Goal: Ask a question

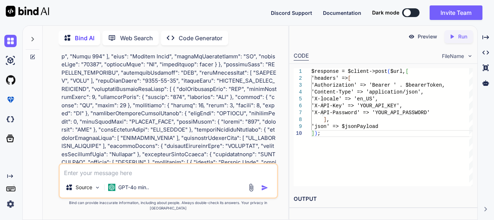
scroll to position [4576, 0]
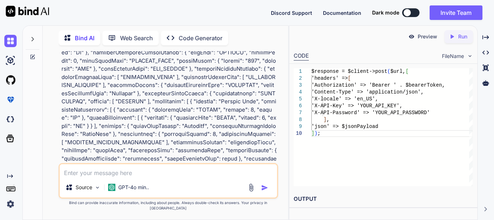
click at [129, 176] on textarea at bounding box center [168, 170] width 217 height 13
type textarea "can we create ticket on fedex account ?"
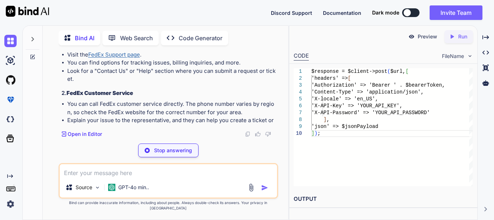
scroll to position [19342, 0]
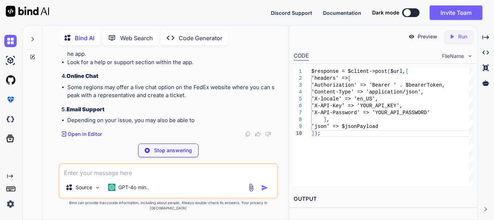
drag, startPoint x: 86, startPoint y: 112, endPoint x: 140, endPoint y: 111, distance: 53.9
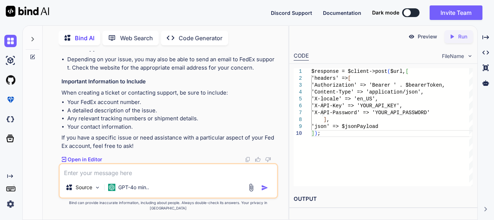
scroll to position [19378, 0]
drag, startPoint x: 125, startPoint y: 87, endPoint x: 121, endPoint y: 100, distance: 13.6
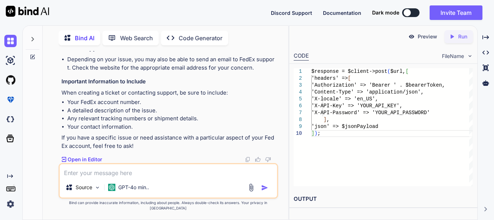
drag, startPoint x: 68, startPoint y: 128, endPoint x: 115, endPoint y: 128, distance: 46.7
click at [115, 20] on h3 "4. Online Chat" at bounding box center [169, 15] width 215 height 8
drag, startPoint x: 69, startPoint y: 126, endPoint x: 102, endPoint y: 127, distance: 33.7
click at [102, 52] on strong "Email Support" at bounding box center [86, 48] width 38 height 7
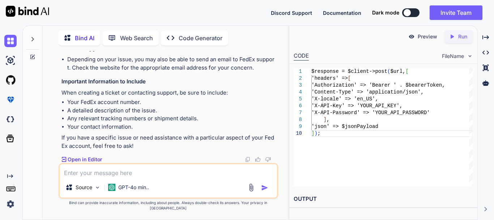
click at [107, 53] on h3 "5. Email Support" at bounding box center [169, 49] width 215 height 8
click at [112, 177] on textarea at bounding box center [168, 170] width 217 height 13
paste textarea "Hi team, We are planning to use FedEx API services for our applicaiton, We have…"
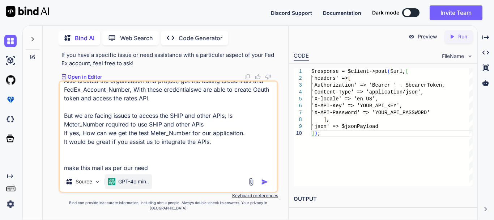
scroll to position [53, 0]
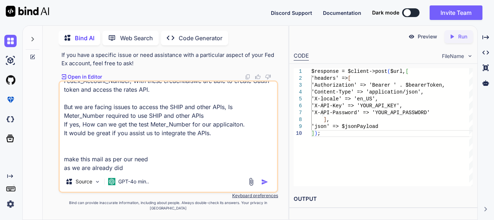
click at [165, 164] on textarea "Hi team, We are planning to use FedEx API services for our applicaiton, We have…" at bounding box center [168, 126] width 217 height 90
click at [154, 165] on textarea "Hi team, We are planning to use FedEx API services for our applicaiton, We have…" at bounding box center [168, 126] width 217 height 90
click at [156, 166] on textarea "Hi team, We are planning to use FedEx API services for our applicaiton, We have…" at bounding box center [168, 126] width 217 height 90
click at [157, 171] on textarea "Hi team, We are planning to use FedEx API services for our applicaiton, We have…" at bounding box center [168, 126] width 217 height 90
click at [154, 166] on textarea "Hi team, We are planning to use FedEx API services for our applicaiton, We have…" at bounding box center [168, 126] width 217 height 90
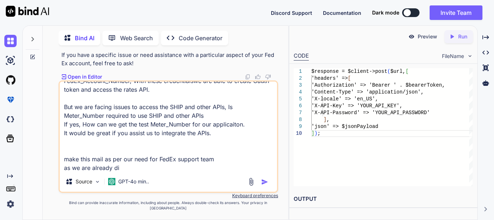
click at [134, 171] on textarea "Hi team, We are planning to use FedEx API services for our applicaiton, We have…" at bounding box center [168, 126] width 217 height 90
click at [127, 170] on textarea "Hi team, We are planning to use FedEx API services for our applicaiton, We have…" at bounding box center [168, 126] width 217 height 90
drag, startPoint x: 129, startPoint y: 171, endPoint x: 101, endPoint y: 174, distance: 27.6
click at [101, 171] on textarea "Hi team, We are planning to use FedEx API services for our applicaiton, We have…" at bounding box center [168, 126] width 217 height 90
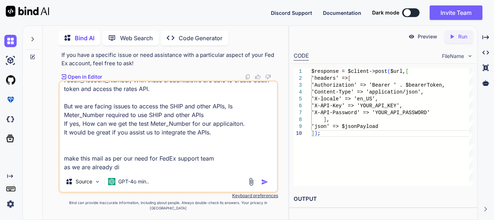
click at [119, 171] on textarea "Hi team, We are planning to use FedEx API services for our applicaiton, We have…" at bounding box center [168, 126] width 217 height 90
type textarea "Hi team, We are planning to use FedEx API services for our applicaiton, We have…"
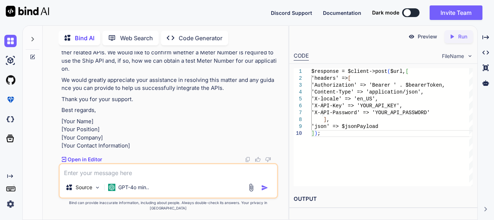
scroll to position [19821, 0]
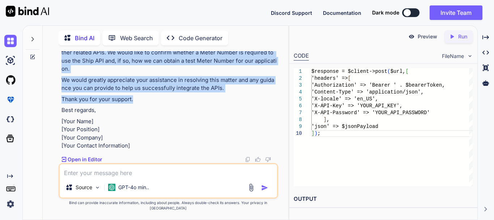
drag, startPoint x: 135, startPoint y: 99, endPoint x: 57, endPoint y: 54, distance: 90.1
click at [57, 54] on div "You 1. Ships with FedEx and needs to integrate FedEx APIs into their system 2. …" at bounding box center [168, 135] width 240 height 168
copy div "Dear FedEx Support Team, I hope this message finds you well. We are currently i…"
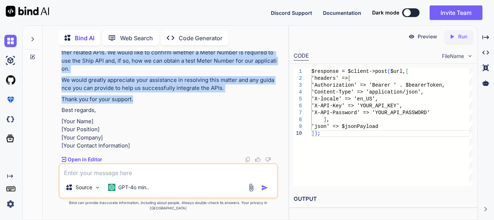
click at [197, 38] on p "We are currently in the process of integrating FedEx API services into our appl…" at bounding box center [169, 21] width 215 height 33
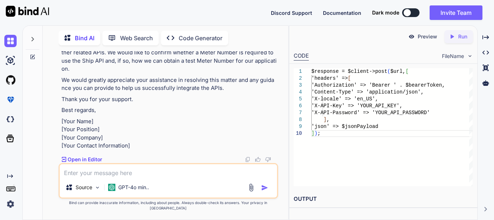
scroll to position [19839, 0]
click at [99, 177] on textarea at bounding box center [168, 170] width 217 height 13
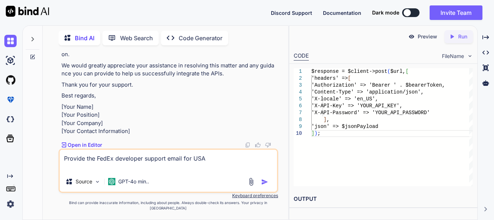
type textarea "Provide the FedEx developer support email for USA"
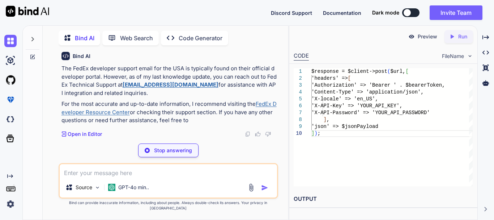
scroll to position [19956, 0]
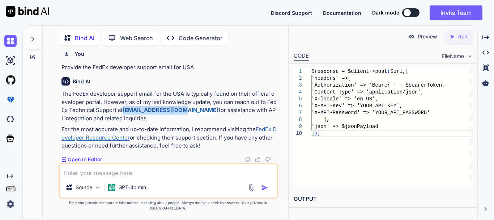
drag, startPoint x: 123, startPoint y: 115, endPoint x: 183, endPoint y: 118, distance: 60.8
click at [183, 118] on p "The FedEx developer support email for the USA is typically found on their offic…" at bounding box center [169, 106] width 215 height 33
copy p "[EMAIL_ADDRESS][DOMAIN_NAME]"
click at [220, 102] on p "The FedEx developer support email for the USA is typically found on their offic…" at bounding box center [169, 106] width 215 height 33
click at [209, 107] on p "The FedEx developer support email for the USA is typically found on their offic…" at bounding box center [169, 106] width 215 height 33
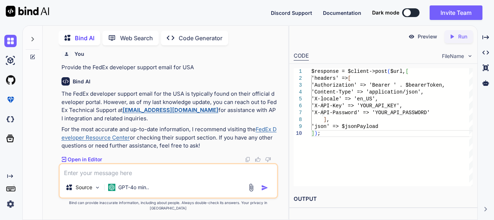
scroll to position [19666, 0]
drag, startPoint x: 207, startPoint y: 128, endPoint x: 85, endPoint y: 130, distance: 121.9
copy p "Assistance Required for FedEx API Integration"
click at [104, 174] on textarea at bounding box center [168, 170] width 217 height 13
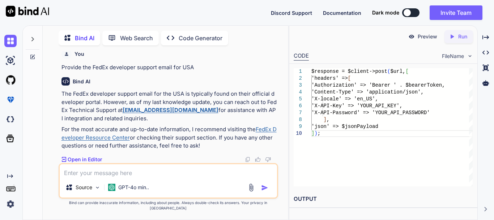
paste textarea "{ "transactionId": "94685db2-91fc-40af-bf87-c3de0e9e1d86", "errors": [ { "code"…"
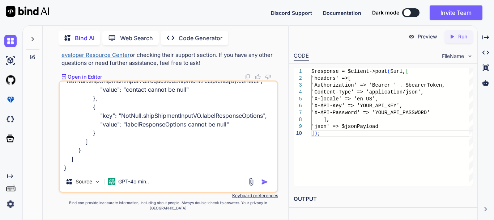
scroll to position [114, 0]
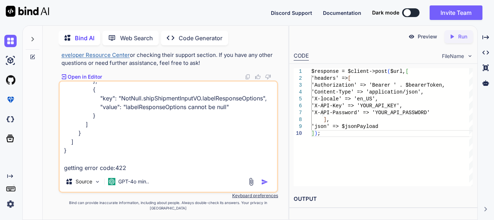
type textarea "{ "transactionId": "94685db2-91fc-40af-bf87-c3de0e9e1d86", "errors": [ { "code"…"
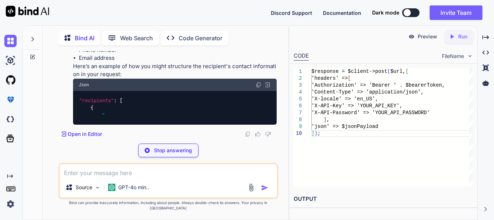
scroll to position [20145, 0]
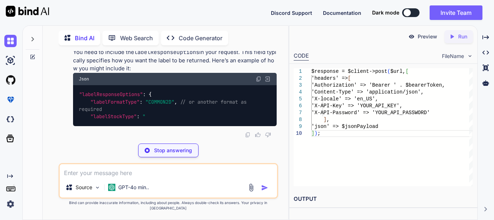
drag, startPoint x: 77, startPoint y: 91, endPoint x: 107, endPoint y: 94, distance: 30.5
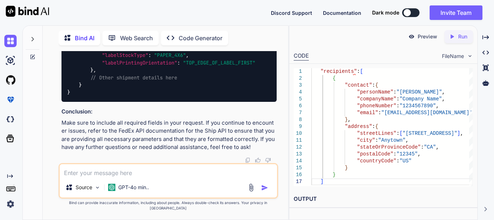
copy strong "Label"
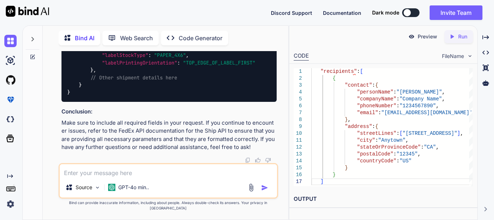
drag, startPoint x: 107, startPoint y: 108, endPoint x: 177, endPoint y: 108, distance: 70.5
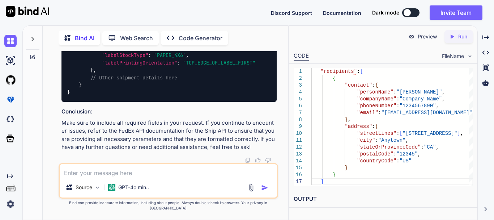
copy li "Email"
click at [103, 177] on textarea at bounding box center [168, 170] width 217 height 13
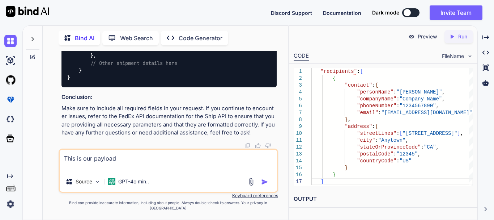
paste textarea "{ "requestedShipment": { "serviceType": "PRIORITY_OVERNIGHT", "shipper": { "add…"
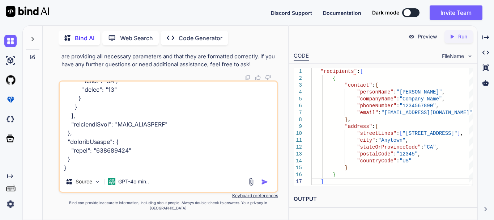
scroll to position [635, 0]
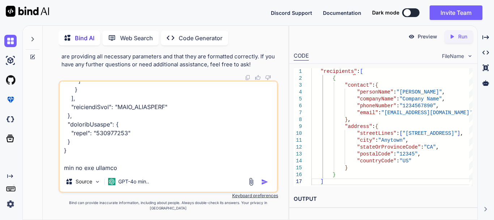
click at [128, 171] on textarea at bounding box center [168, 126] width 217 height 90
paste textarea "{ "transactionId": "40134660-2014-4b65-bb82-f73addc3ee53", "errors": [ { "code"…"
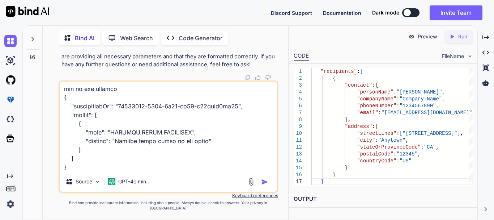
scroll to position [739, 0]
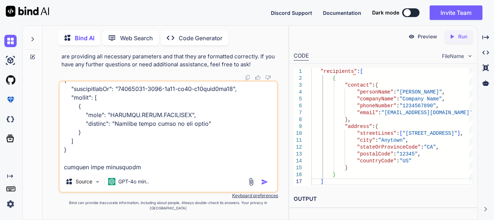
type textarea "This is our payload { "requestedShipment": { "serviceType": "PRIORITY_OVERNIGHT…"
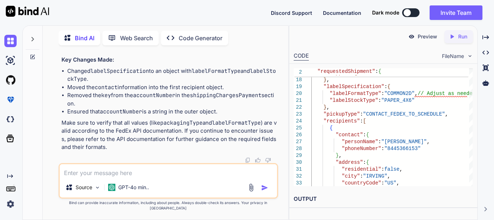
scroll to position [21092, 0]
click at [88, 176] on textarea at bounding box center [168, 170] width 217 height 13
paste textarea "{ "labelResponseOptions": "URL_ONLY", "requestedShipment": { "shipper": { "cont…"
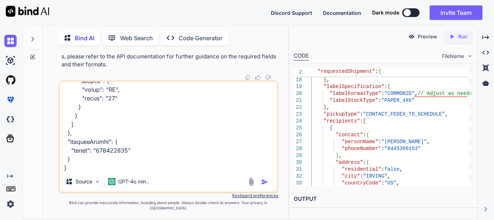
click at [89, 171] on textarea at bounding box center [168, 126] width 217 height 90
paste textarea "{ "transactionId": "c4230467-e6e3-411a-9b38-b2c92aa2e594", "errors": [ { "code"…"
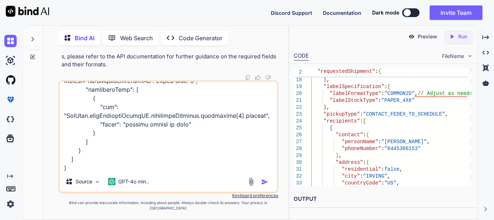
type textarea "{ "labelResponseOptions": "URL_ONLY", "requestedShipment": { "shipper": { "cont…"
click at [263, 185] on img "button" at bounding box center [264, 181] width 7 height 7
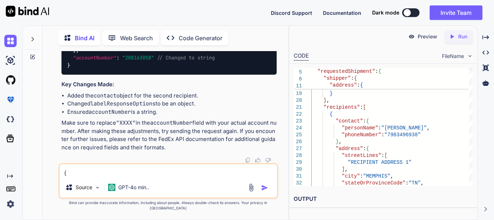
scroll to position [22100, 0]
